Goal: Transaction & Acquisition: Purchase product/service

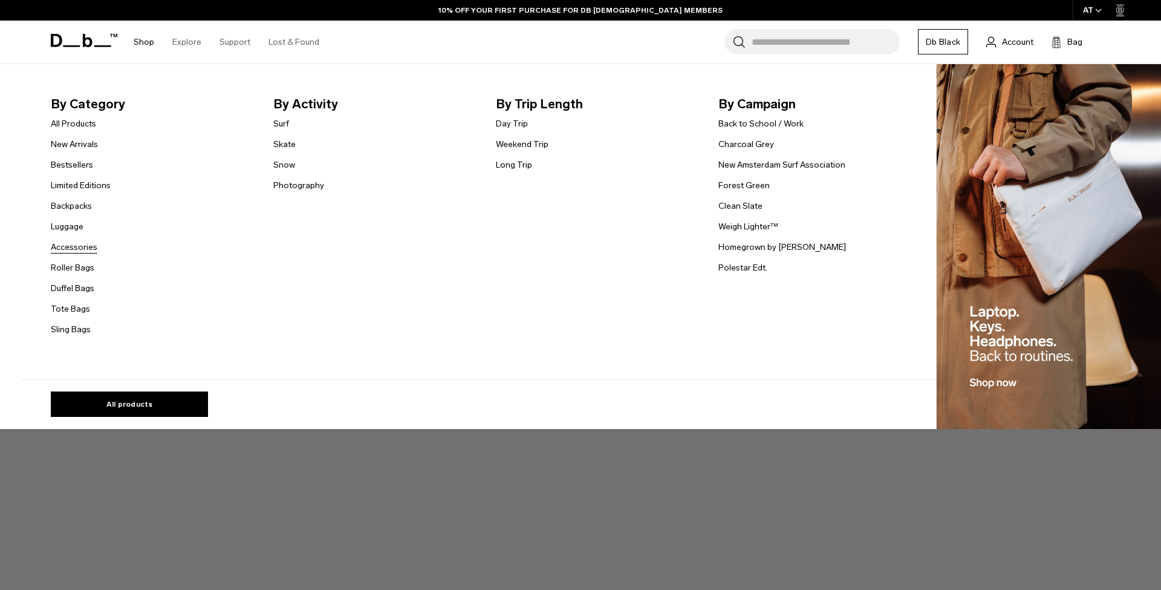
click at [80, 247] on link "Accessories" at bounding box center [74, 247] width 47 height 13
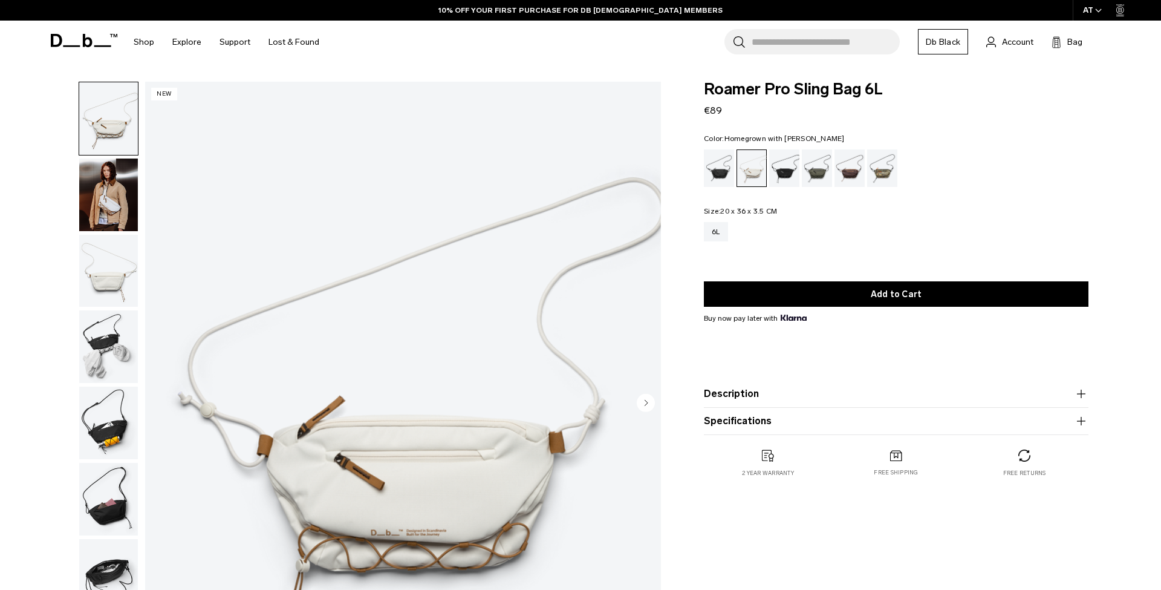
click at [853, 168] on div "Homegrown with Lu" at bounding box center [850, 167] width 31 height 37
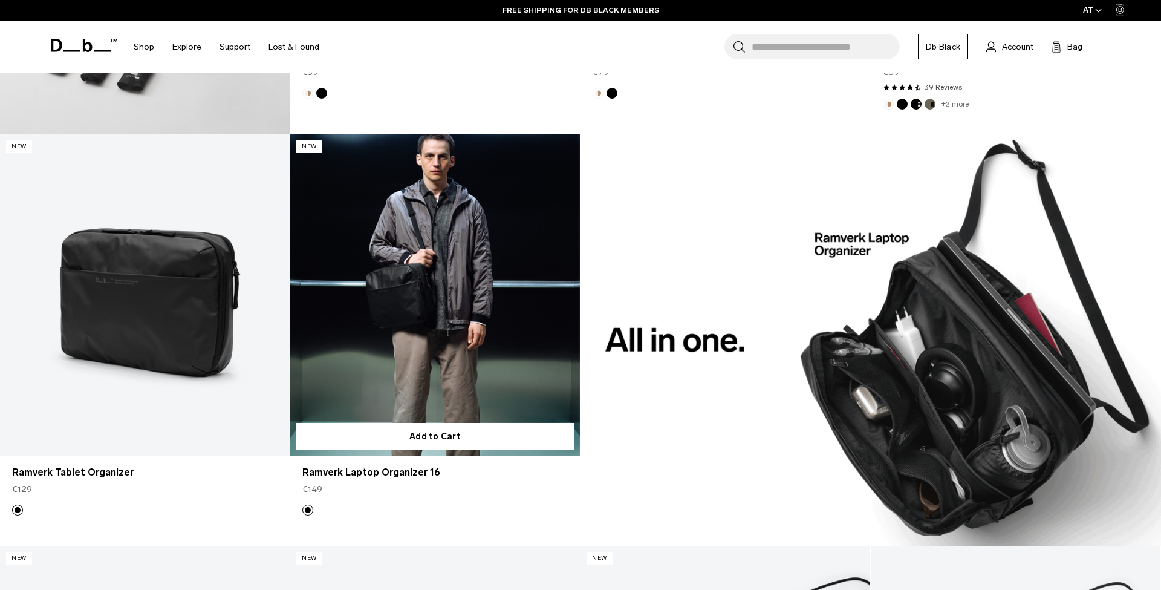
scroll to position [1068, 0]
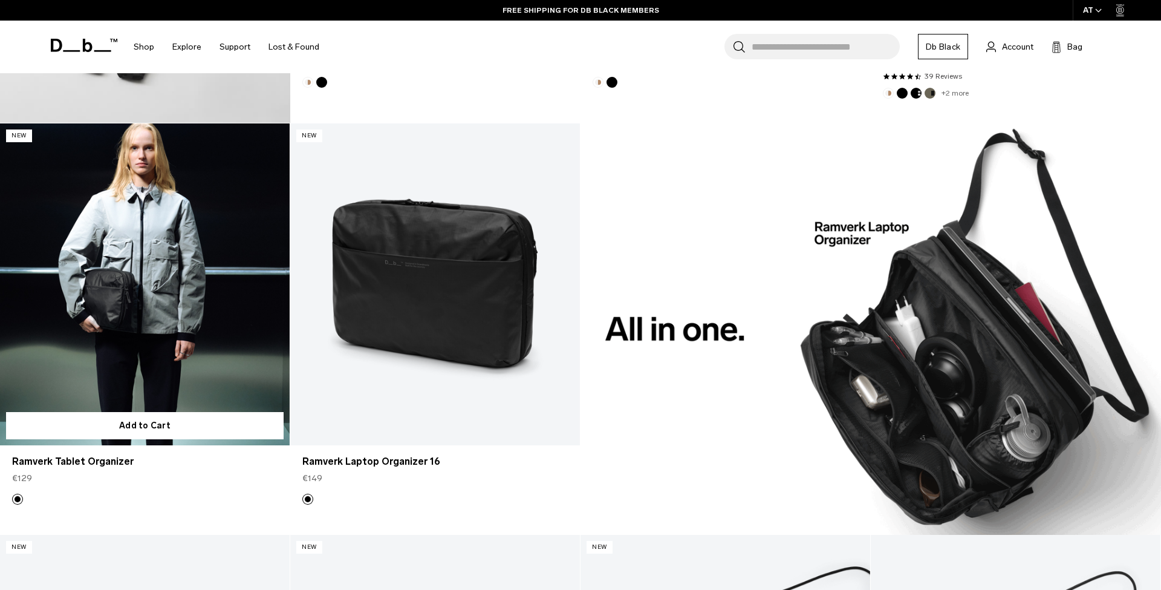
click at [169, 362] on link "Ramverk Tablet Organizer" at bounding box center [145, 284] width 290 height 322
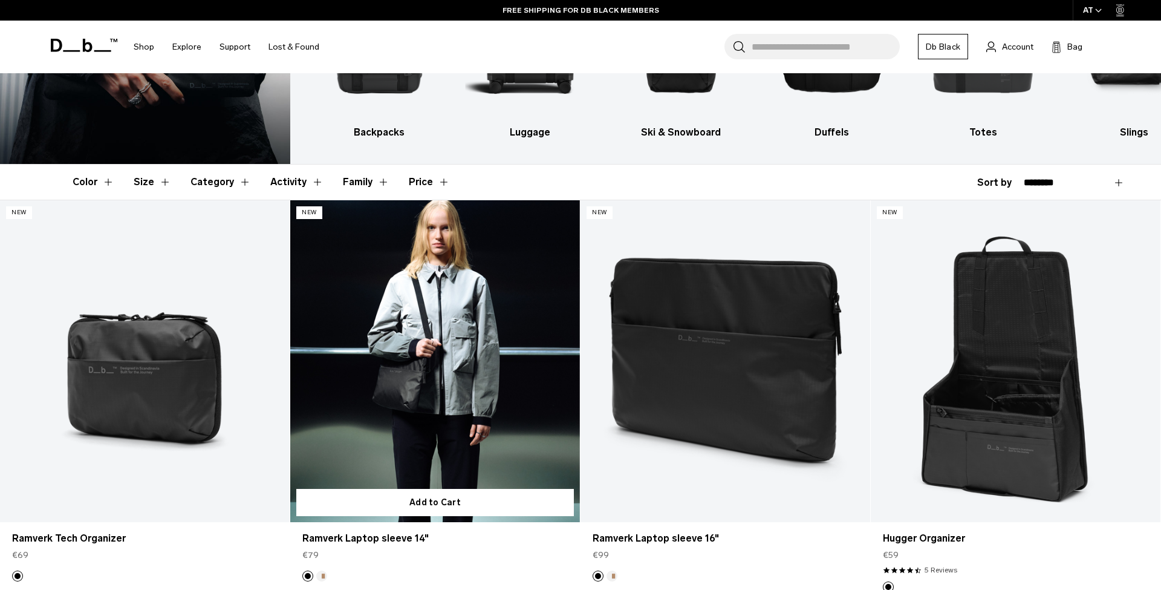
scroll to position [161, 0]
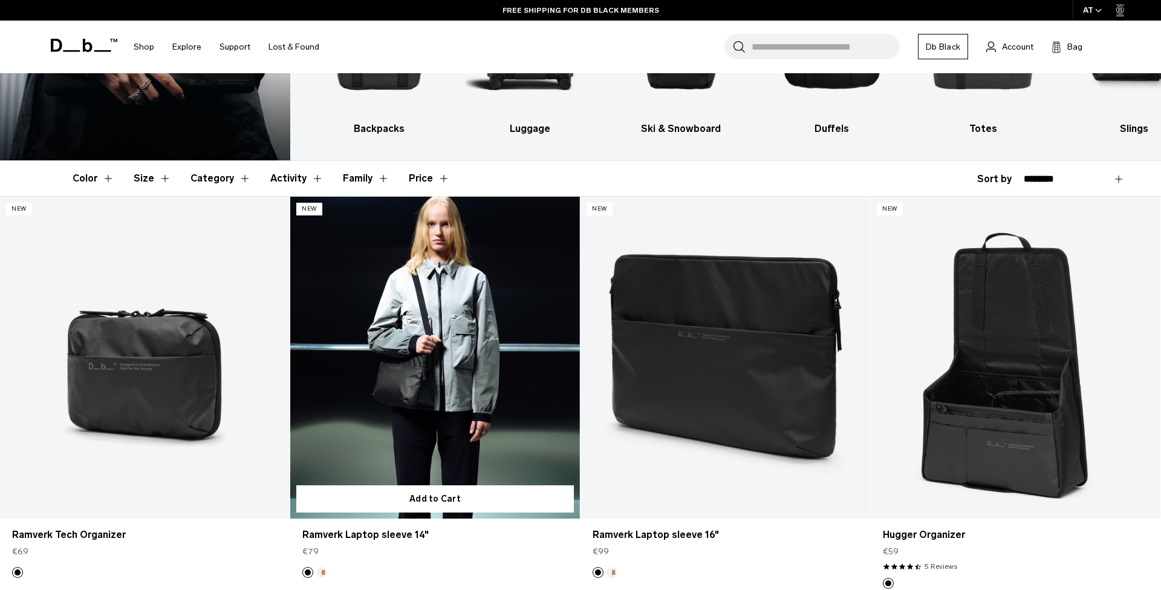
click at [422, 369] on link "Ramverk Laptop sleeve 14" at bounding box center [435, 358] width 290 height 322
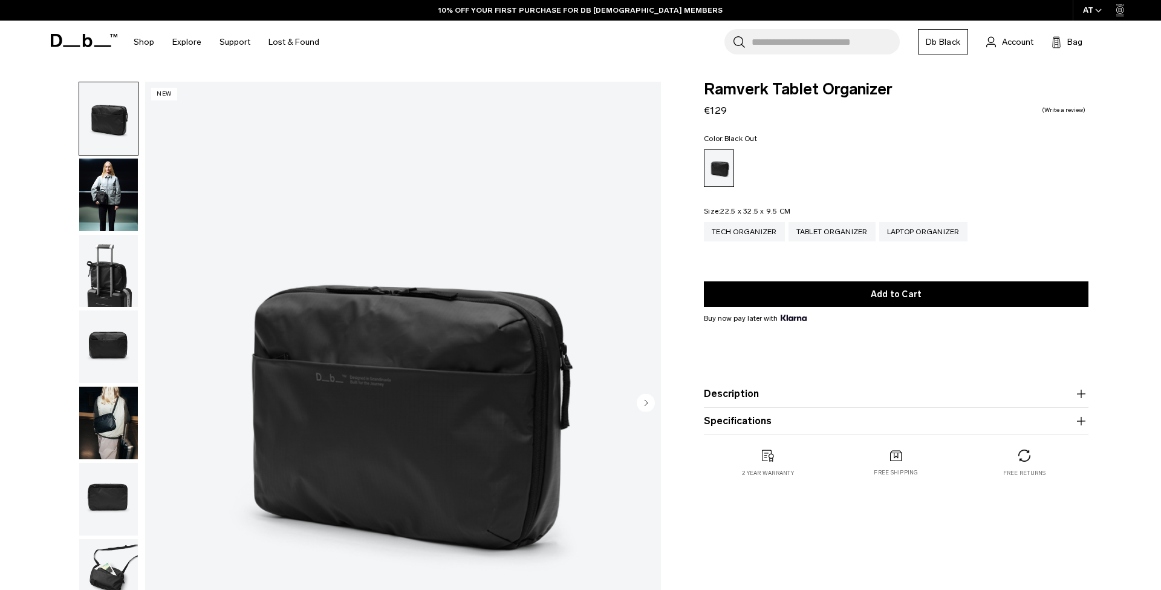
click at [116, 173] on img "button" at bounding box center [108, 194] width 59 height 73
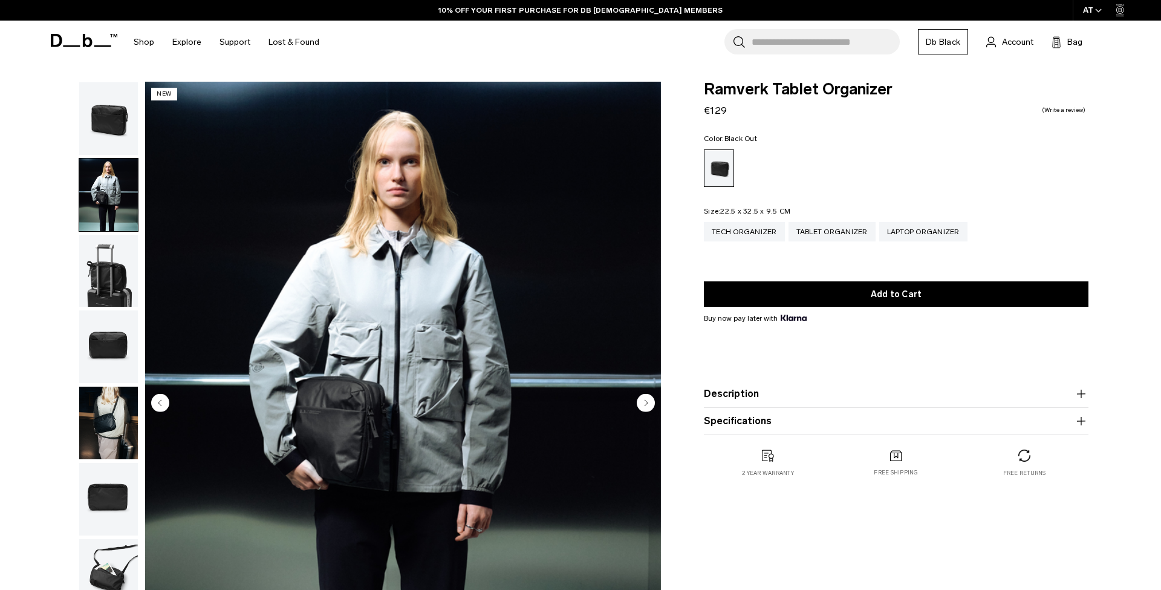
click at [102, 251] on img "button" at bounding box center [108, 271] width 59 height 73
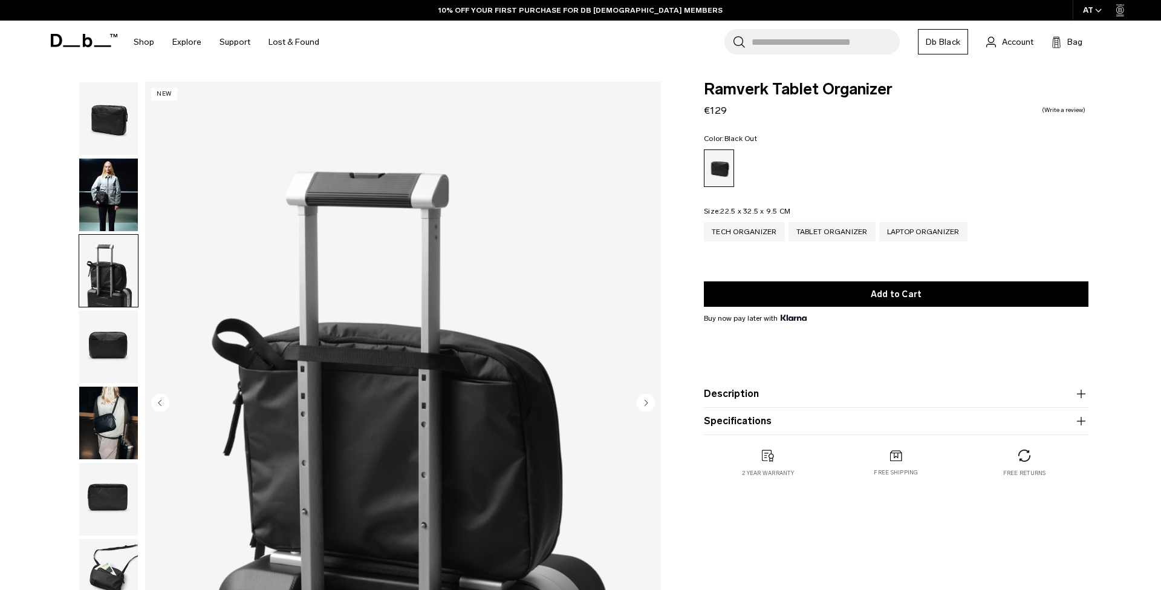
click at [100, 328] on img "button" at bounding box center [108, 346] width 59 height 73
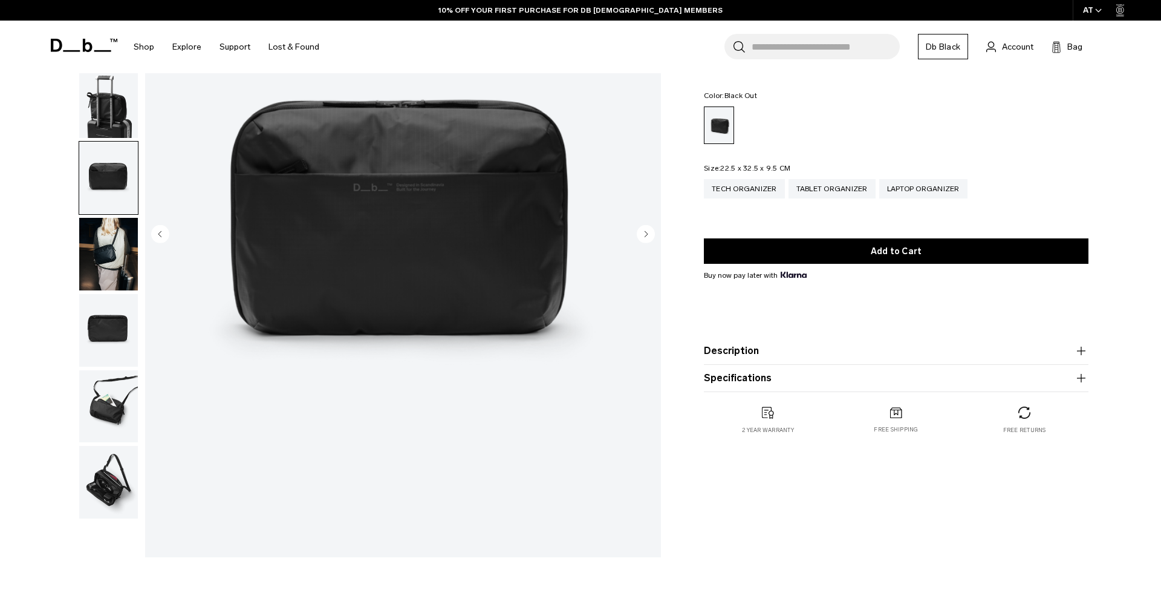
scroll to position [180, 0]
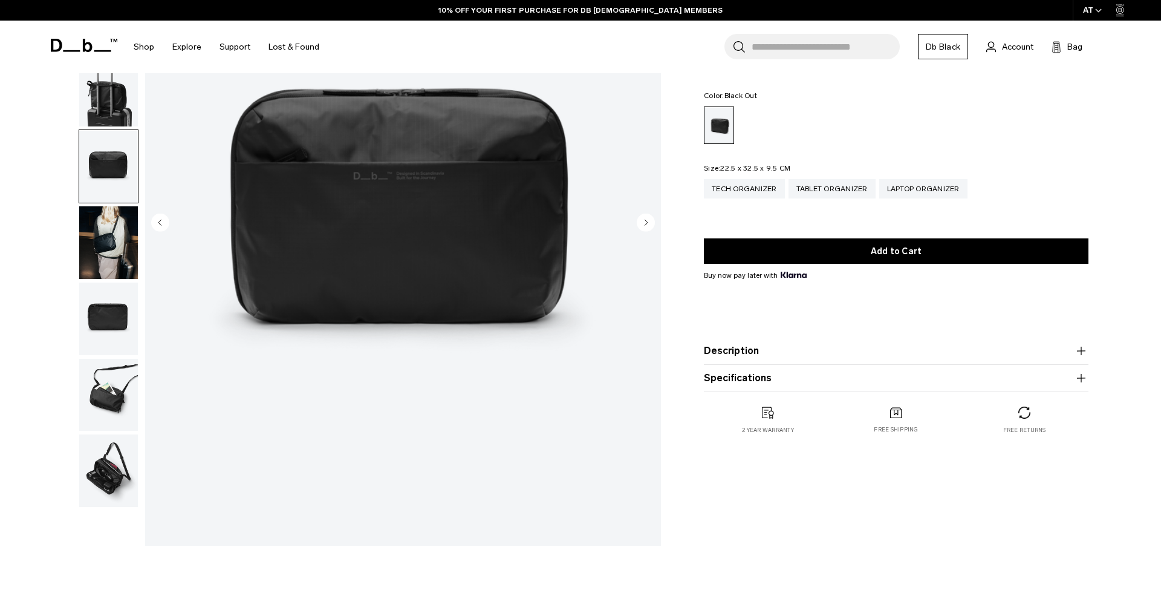
click at [112, 307] on img "button" at bounding box center [108, 318] width 59 height 73
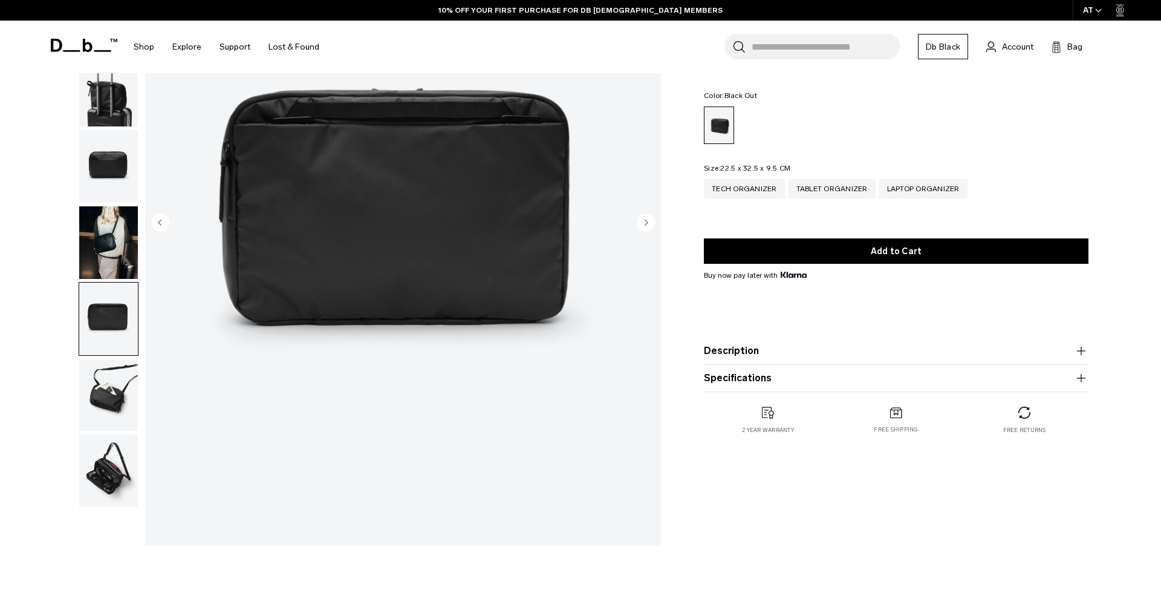
click at [103, 411] on img "button" at bounding box center [108, 395] width 59 height 73
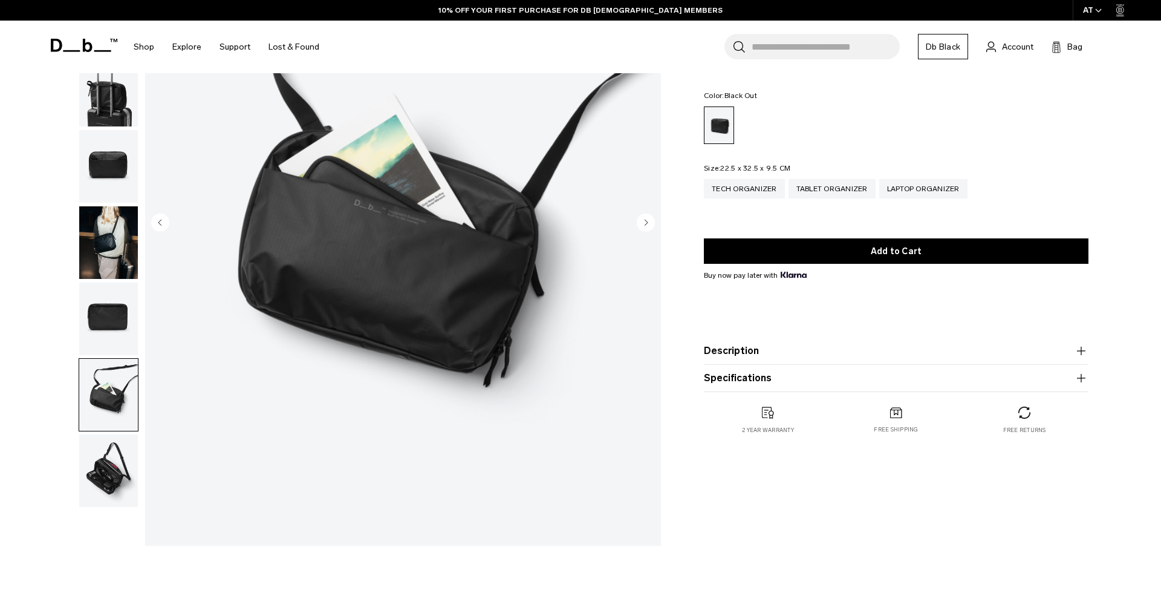
click at [96, 487] on img "button" at bounding box center [108, 470] width 59 height 73
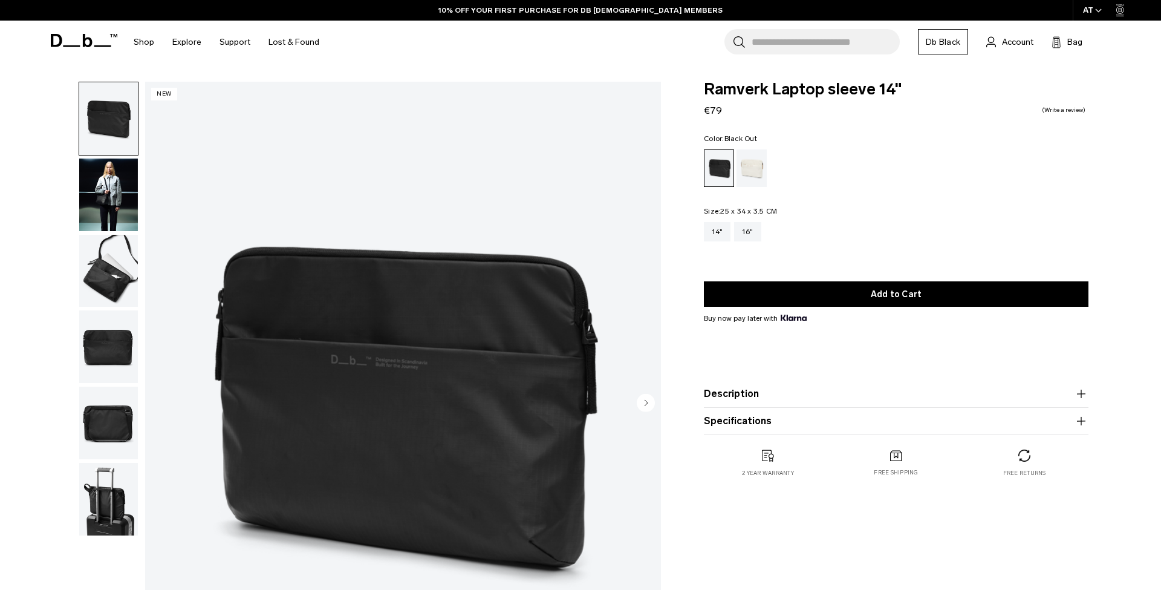
click at [99, 184] on img "button" at bounding box center [108, 194] width 59 height 73
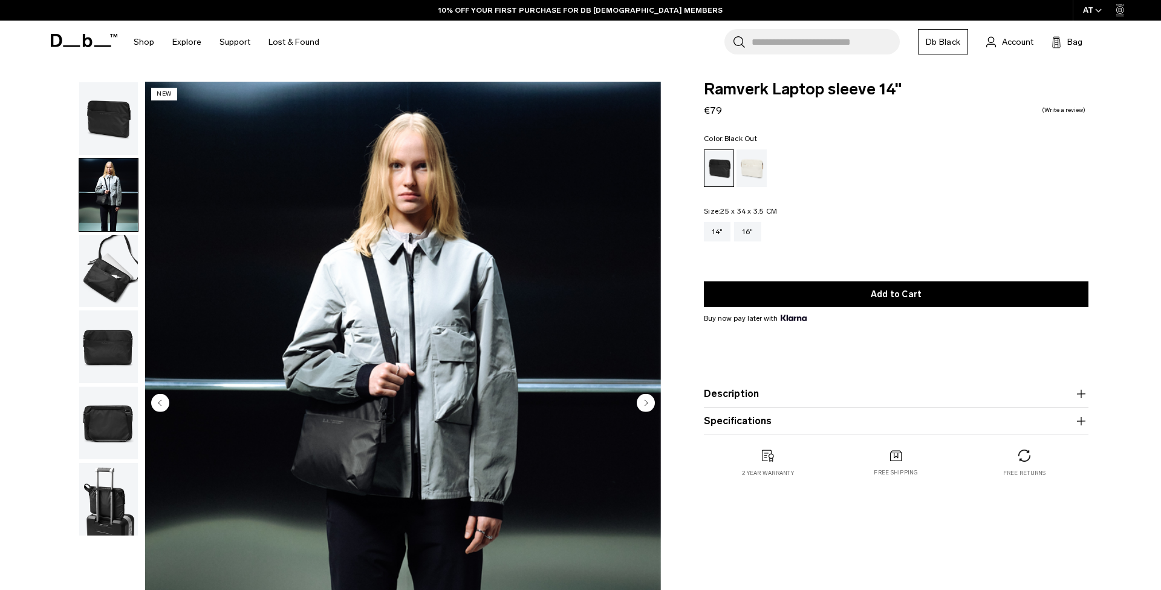
click at [103, 285] on img "button" at bounding box center [108, 271] width 59 height 73
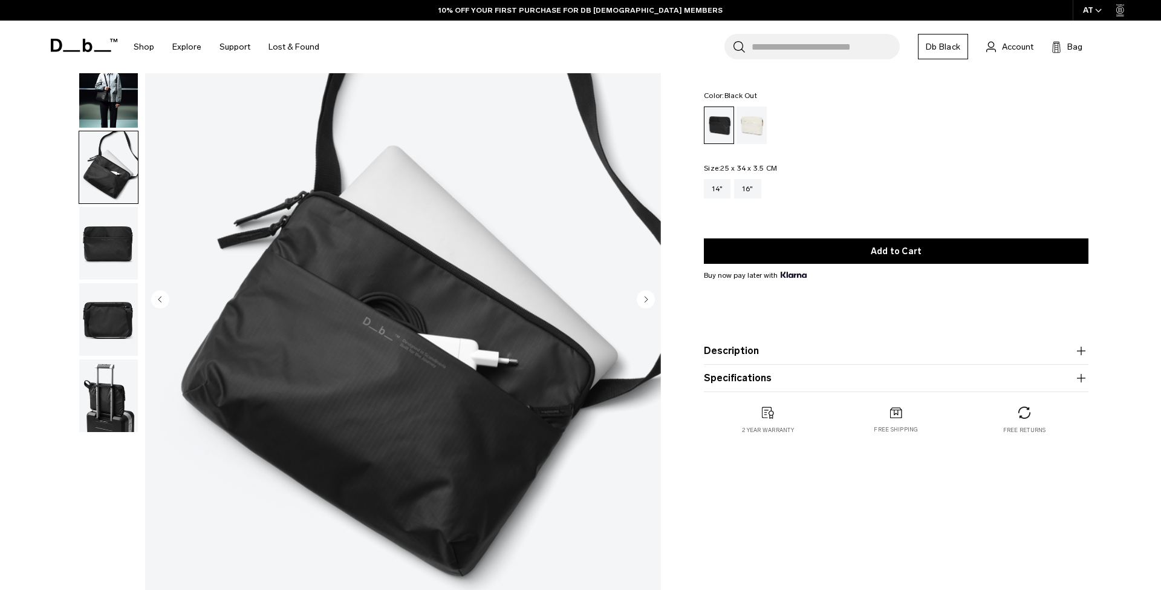
scroll to position [106, 0]
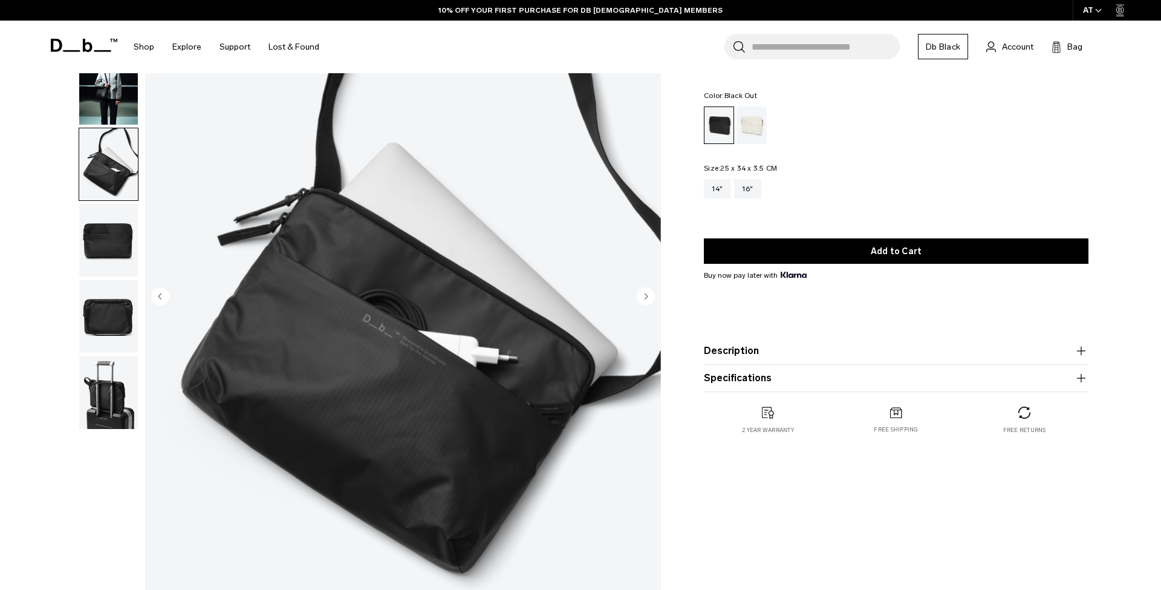
click at [112, 230] on img "button" at bounding box center [108, 240] width 59 height 73
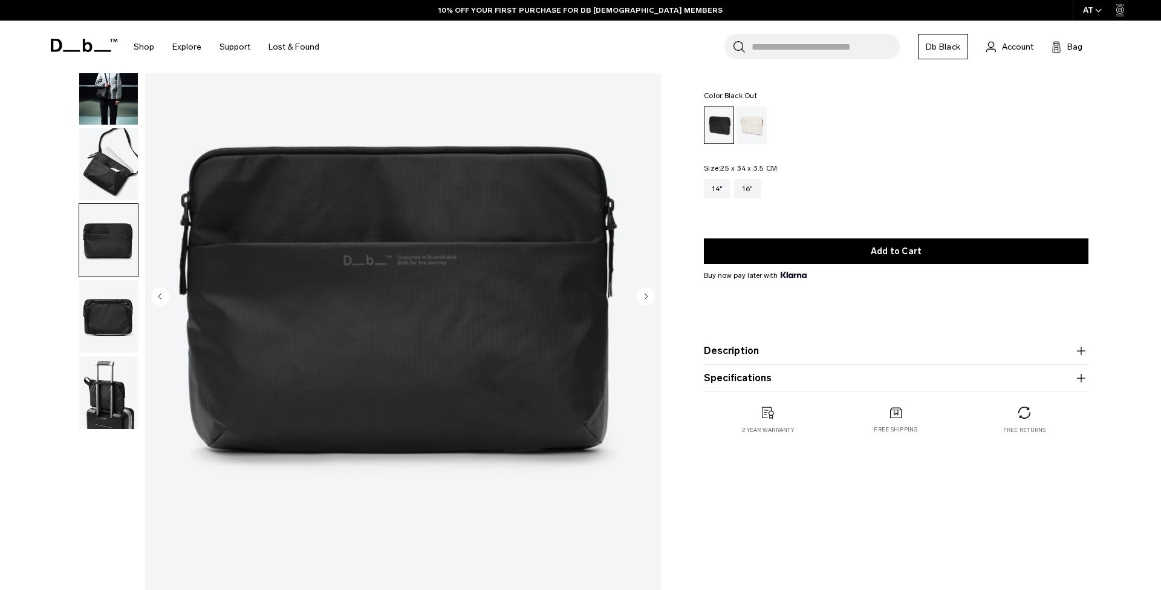
click at [106, 276] on img "button" at bounding box center [108, 240] width 59 height 73
click at [102, 319] on img "button" at bounding box center [108, 316] width 59 height 73
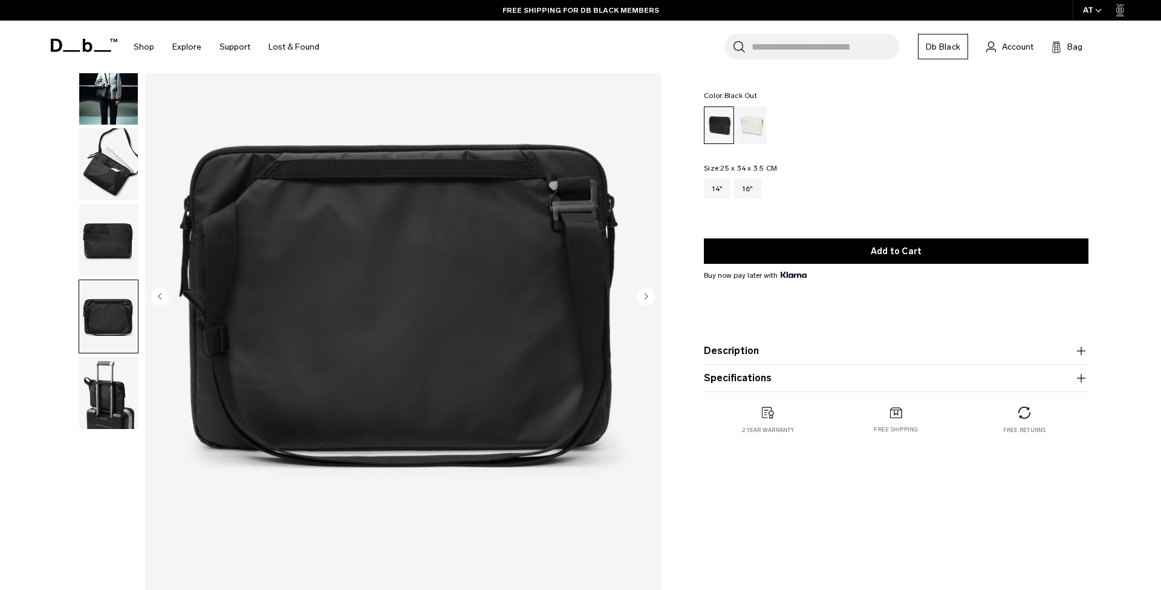
click at [79, 404] on button "button" at bounding box center [109, 393] width 60 height 74
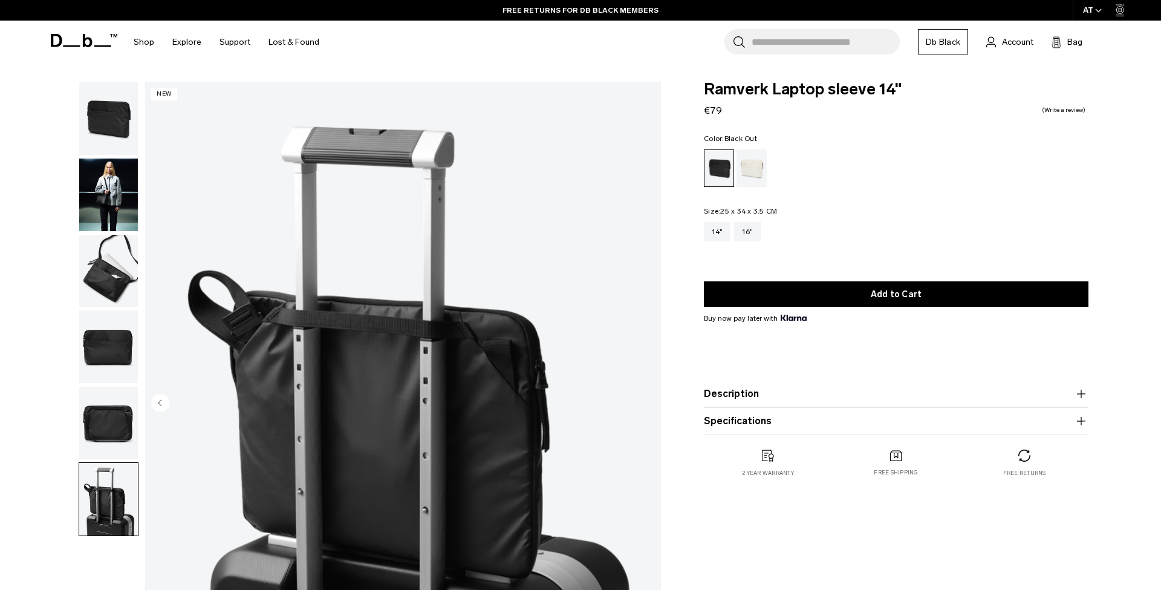
scroll to position [0, 0]
click at [119, 122] on img "button" at bounding box center [108, 118] width 59 height 73
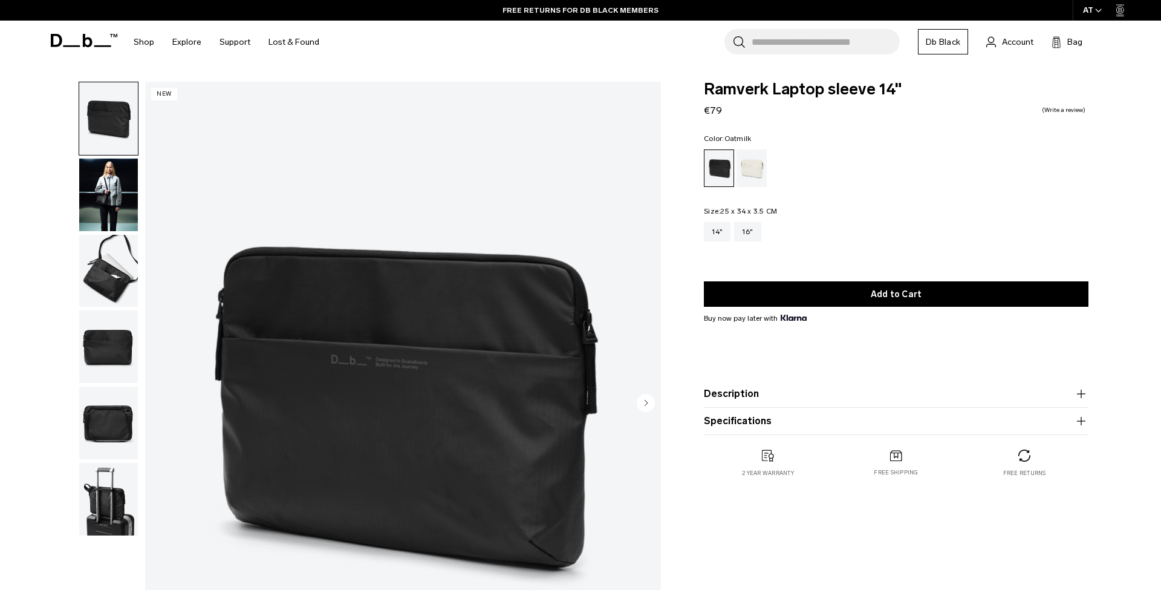
click at [755, 171] on div "Oatmilk" at bounding box center [752, 167] width 31 height 37
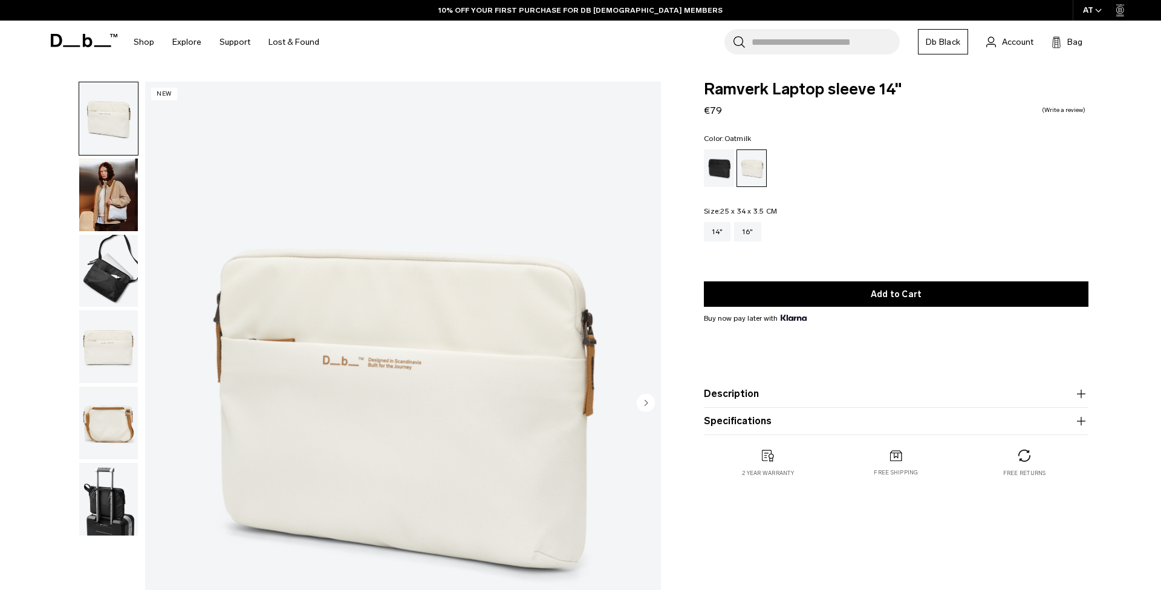
click at [116, 275] on img "button" at bounding box center [108, 271] width 59 height 73
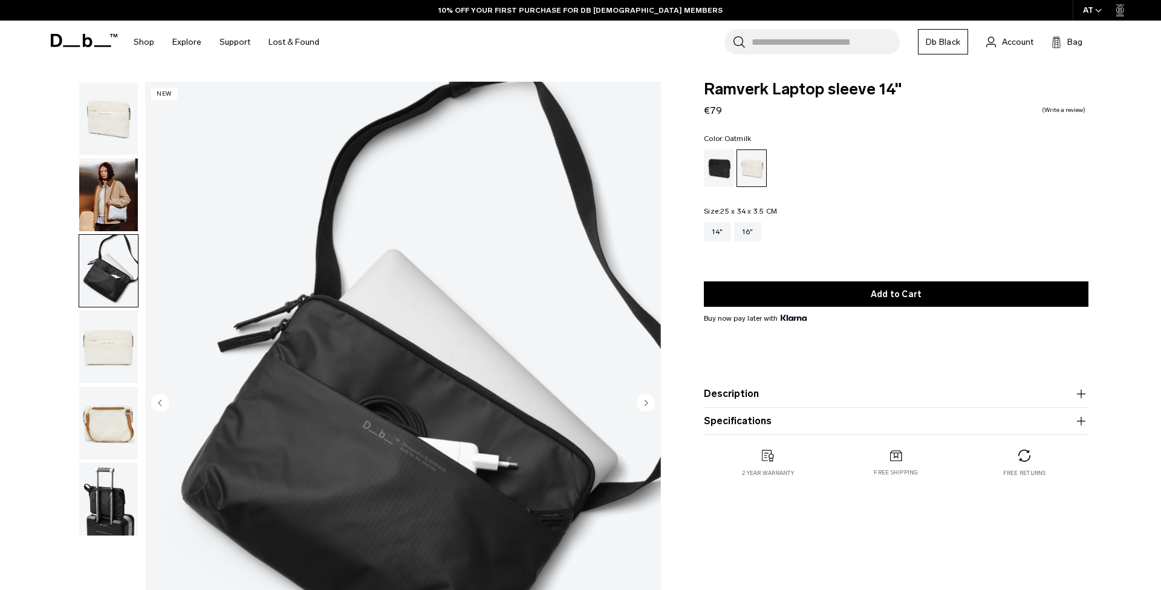
click at [108, 338] on img "button" at bounding box center [108, 346] width 59 height 73
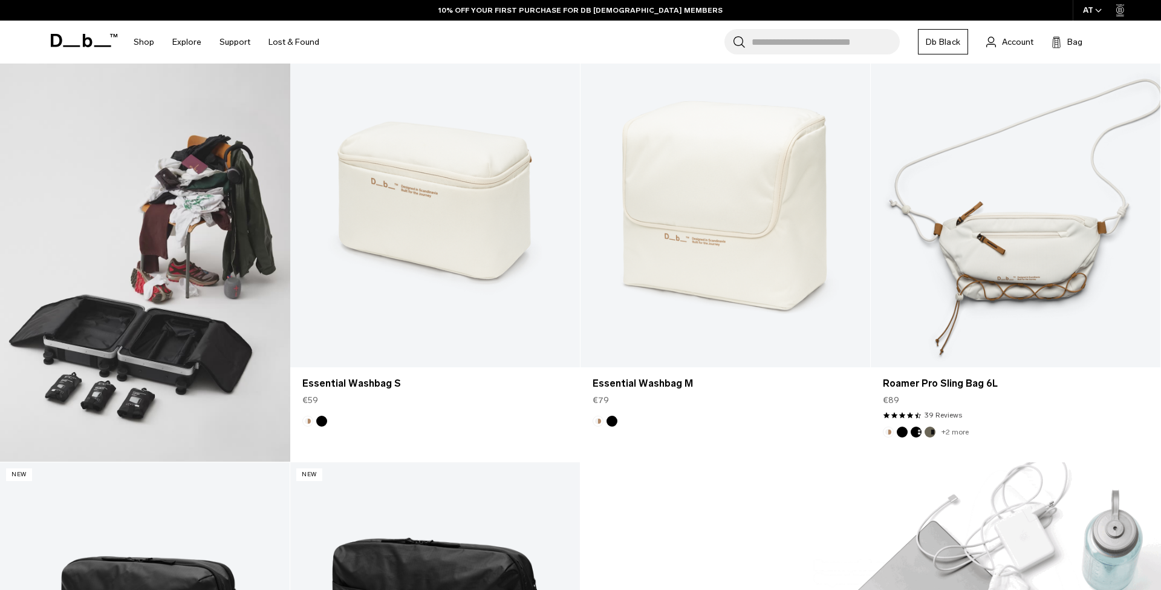
scroll to position [720, 0]
